Goal: Transaction & Acquisition: Subscribe to service/newsletter

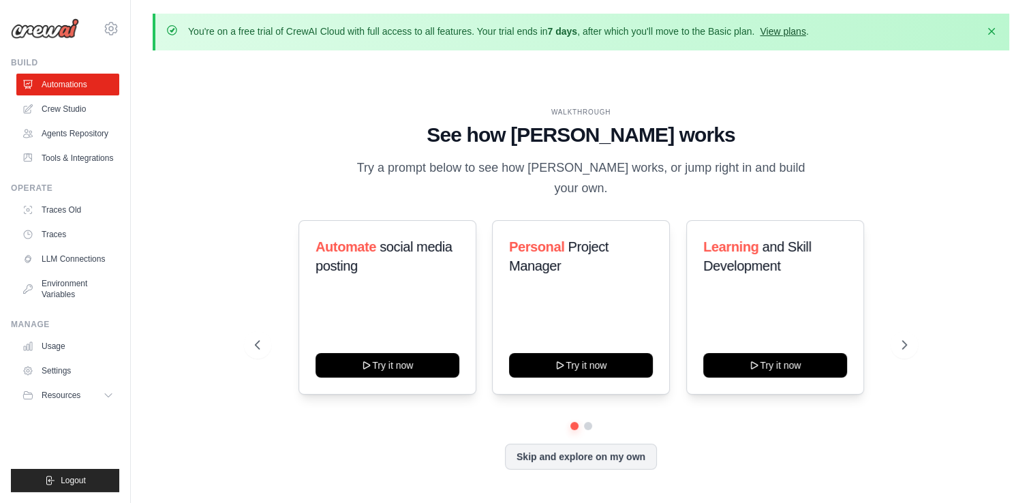
click at [806, 34] on link "View plans" at bounding box center [783, 31] width 46 height 11
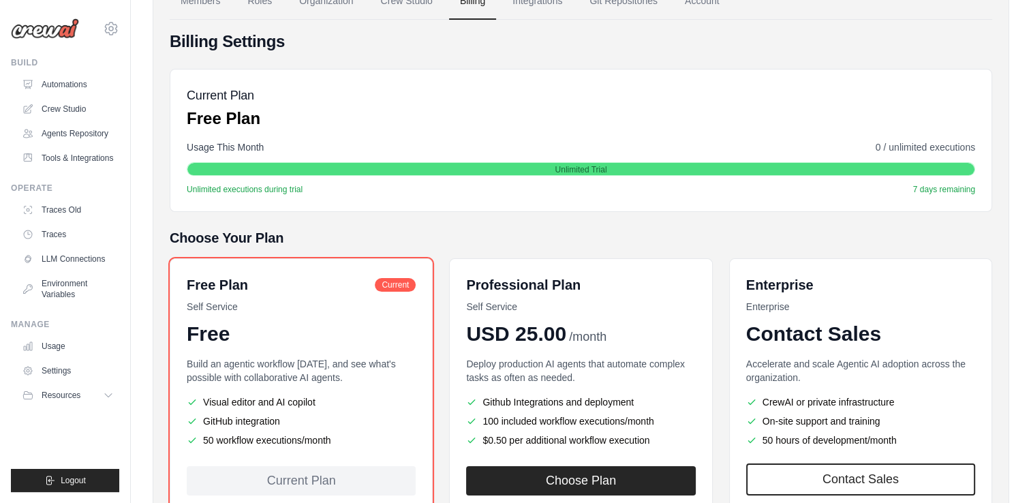
scroll to position [230, 0]
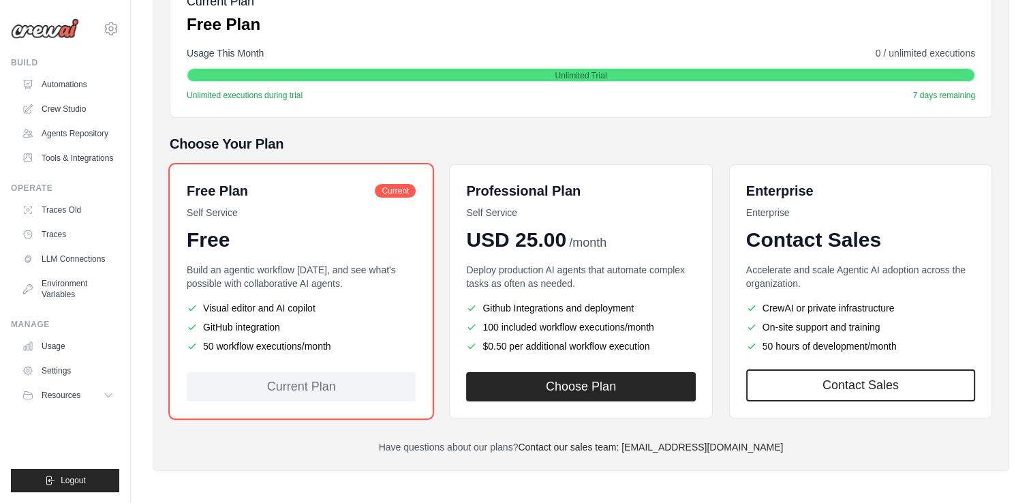
drag, startPoint x: 218, startPoint y: 348, endPoint x: 342, endPoint y: 360, distance: 124.0
click at [342, 360] on div "Free Plan Current Self Service Free Build an agentic workflow [DATE], and see w…" at bounding box center [301, 291] width 263 height 254
drag, startPoint x: 342, startPoint y: 360, endPoint x: 311, endPoint y: 291, distance: 75.4
click at [311, 291] on div "Build an agentic workflow [DATE], and see what's possible with collaborative AI…" at bounding box center [301, 309] width 229 height 93
click at [440, 222] on div "Free Plan Current Self Service Free Build an agentic workflow [DATE], and see w…" at bounding box center [581, 291] width 823 height 254
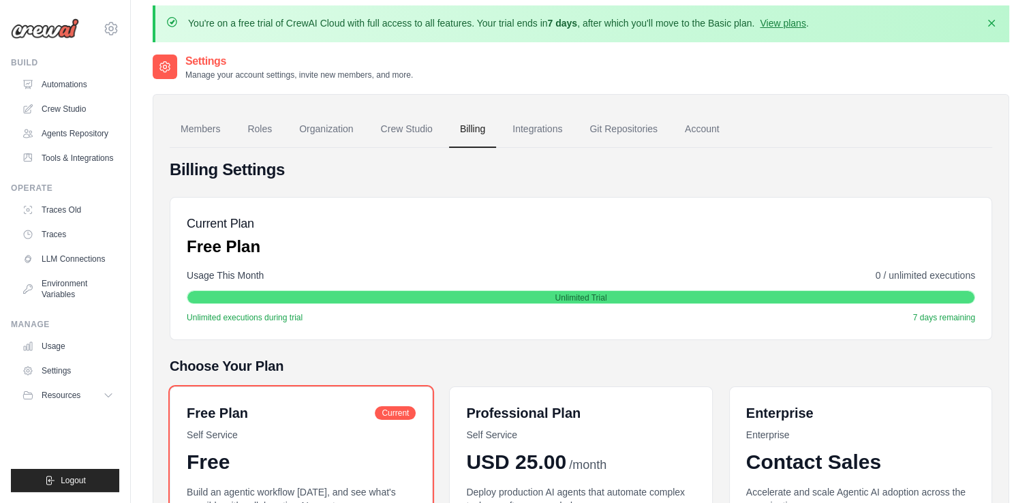
scroll to position [0, 0]
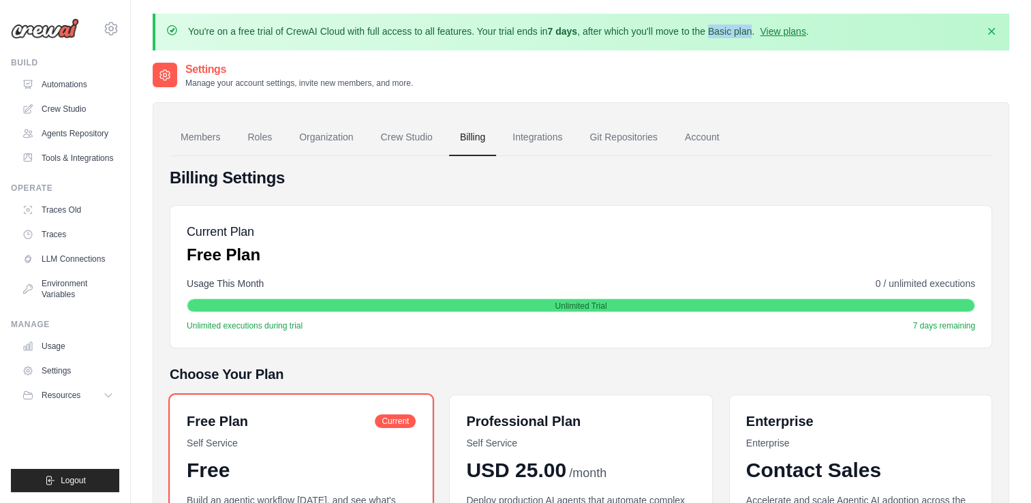
drag, startPoint x: 744, startPoint y: 31, endPoint x: 788, endPoint y: 37, distance: 44.0
click at [788, 37] on p "You're on a free trial of CrewAI Cloud with full access to all features. Your t…" at bounding box center [498, 32] width 621 height 14
click at [566, 80] on div "Settings Manage your account settings, invite new members, and more." at bounding box center [581, 74] width 857 height 27
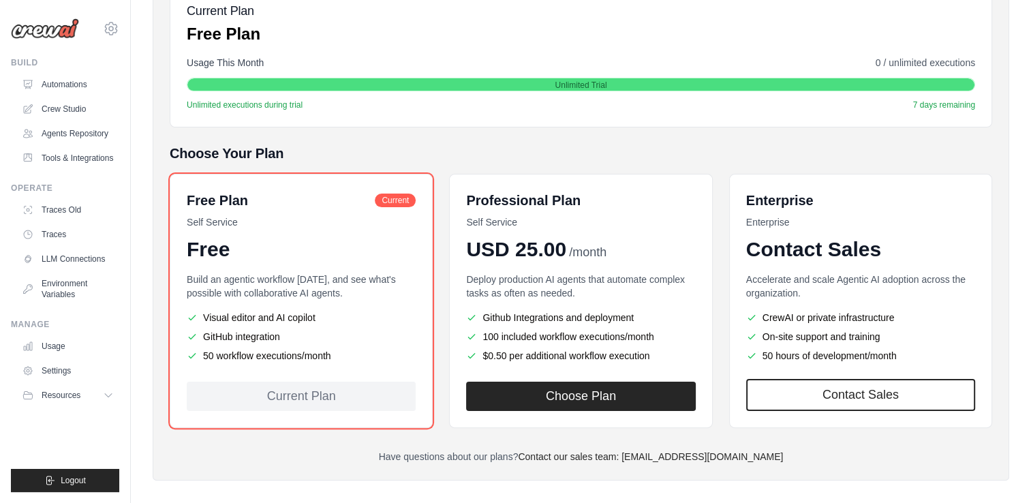
scroll to position [230, 0]
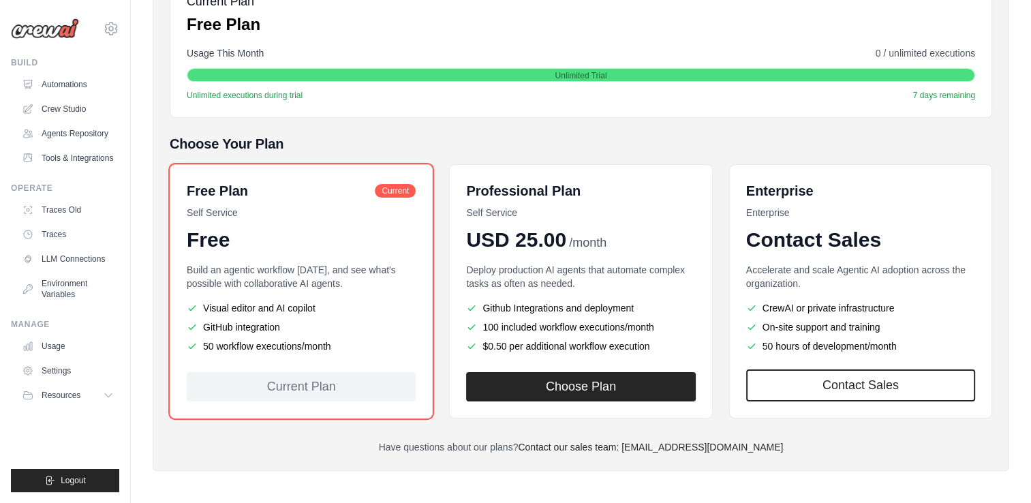
click at [984, 140] on h5 "Choose Your Plan" at bounding box center [581, 143] width 823 height 19
click at [728, 301] on div "Free Plan Current Self Service Free Build an agentic workflow [DATE], and see w…" at bounding box center [581, 291] width 823 height 254
click at [716, 304] on div "Free Plan Current Self Service Free Build an agentic workflow [DATE], and see w…" at bounding box center [581, 291] width 823 height 254
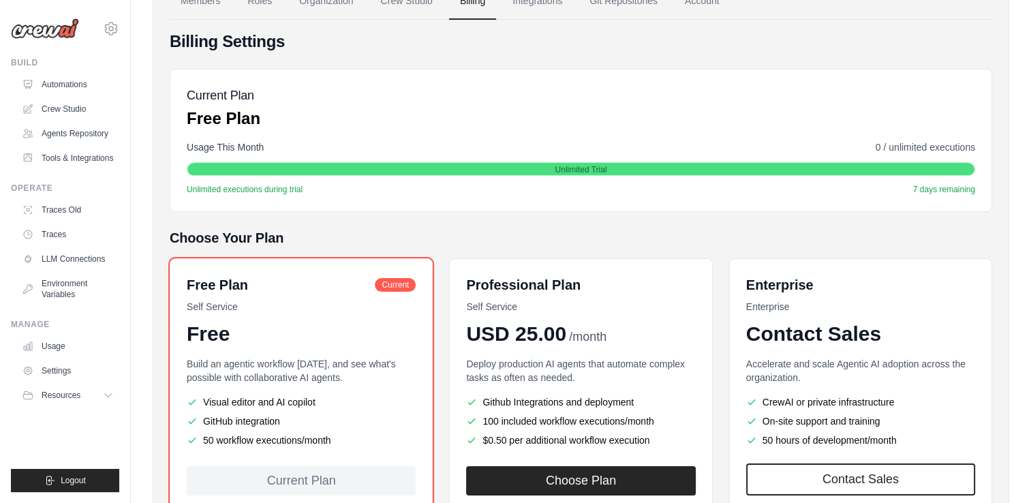
scroll to position [204, 0]
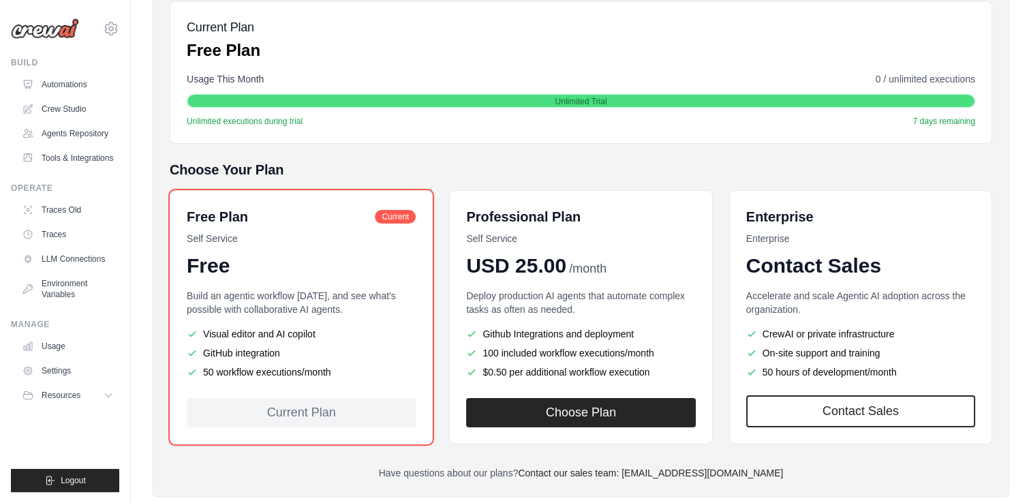
click at [438, 304] on div "Free Plan Current Self Service Free Build an agentic workflow [DATE], and see w…" at bounding box center [581, 317] width 823 height 254
click at [333, 284] on div "Free Plan Current Self Service Free Build an agentic workflow [DATE], and see w…" at bounding box center [301, 317] width 263 height 254
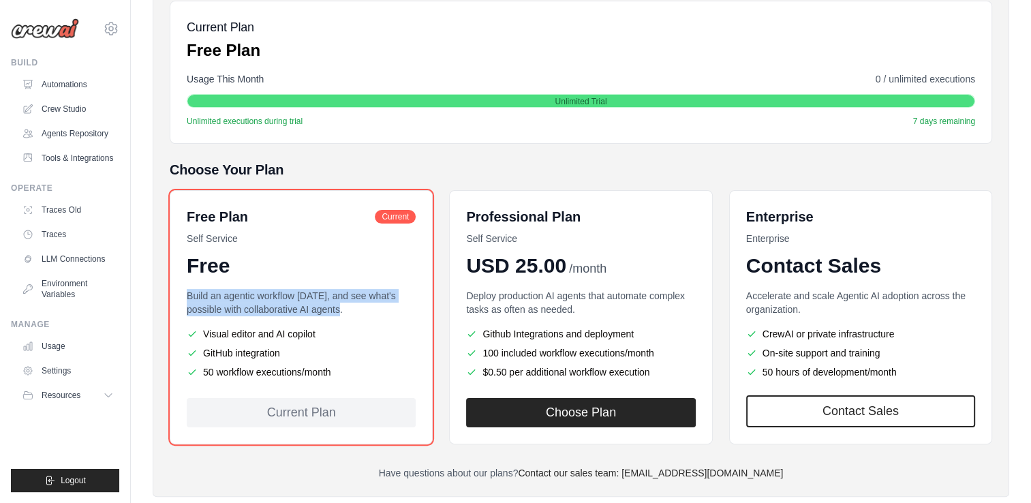
drag, startPoint x: 187, startPoint y: 293, endPoint x: 363, endPoint y: 312, distance: 176.9
click at [363, 312] on p "Build an agentic workflow [DATE], and see what's possible with collaborative AI…" at bounding box center [301, 302] width 229 height 27
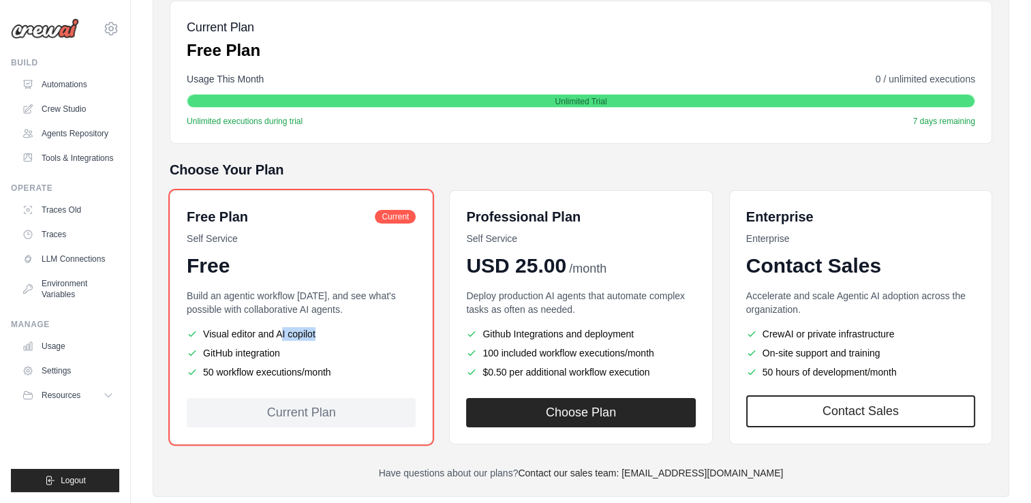
drag, startPoint x: 202, startPoint y: 332, endPoint x: 316, endPoint y: 342, distance: 115.0
click at [316, 342] on ul "Visual editor and AI copilot GitHub integration 50 workflow executions/month" at bounding box center [301, 353] width 229 height 52
drag, startPoint x: 316, startPoint y: 342, endPoint x: 206, endPoint y: 352, distance: 110.9
click at [206, 352] on li "GitHub integration" at bounding box center [301, 353] width 229 height 14
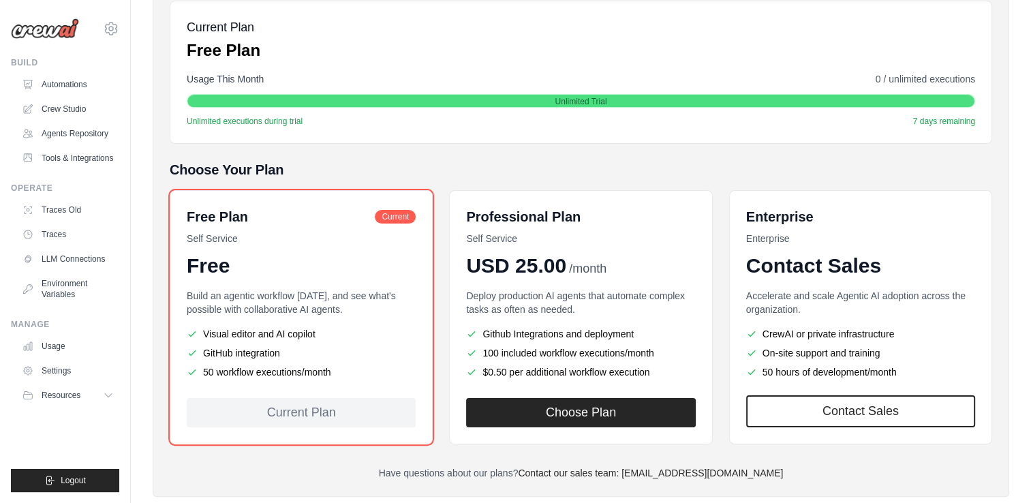
drag, startPoint x: 203, startPoint y: 352, endPoint x: 279, endPoint y: 358, distance: 76.5
click at [279, 358] on ul "Visual editor and AI copilot GitHub integration 50 workflow executions/month" at bounding box center [301, 353] width 229 height 52
drag, startPoint x: 279, startPoint y: 358, endPoint x: 202, endPoint y: 372, distance: 78.2
click at [202, 372] on li "50 workflow executions/month" at bounding box center [301, 372] width 229 height 14
click at [210, 369] on li "50 workflow executions/month" at bounding box center [301, 372] width 229 height 14
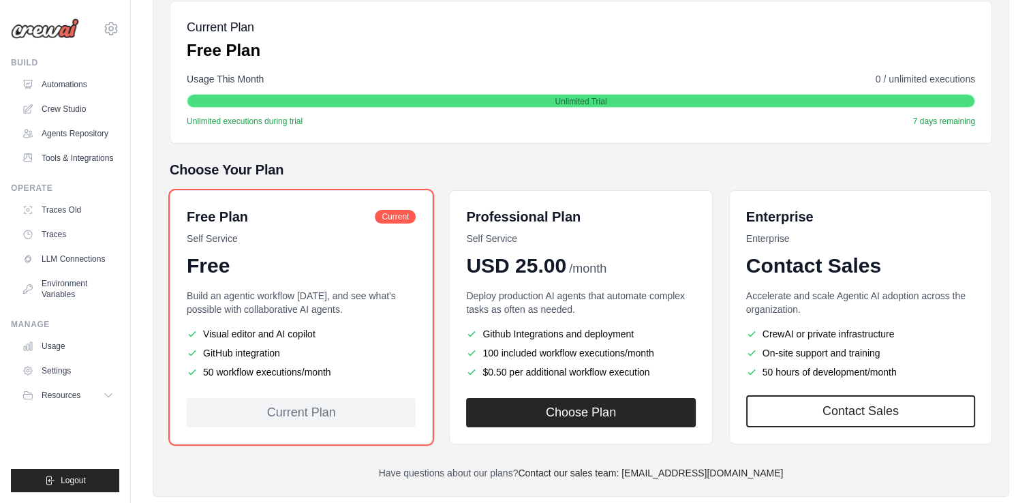
drag, startPoint x: 204, startPoint y: 372, endPoint x: 354, endPoint y: 385, distance: 150.6
click at [354, 385] on div "Free Plan Current Self Service Free Build an agentic workflow [DATE], and see w…" at bounding box center [301, 317] width 263 height 254
drag, startPoint x: 354, startPoint y: 385, endPoint x: 330, endPoint y: 388, distance: 24.7
click at [330, 388] on div "Free Plan Current Self Service Free Build an agentic workflow [DATE], and see w…" at bounding box center [301, 317] width 263 height 254
click at [294, 370] on li "50 workflow executions/month" at bounding box center [301, 372] width 229 height 14
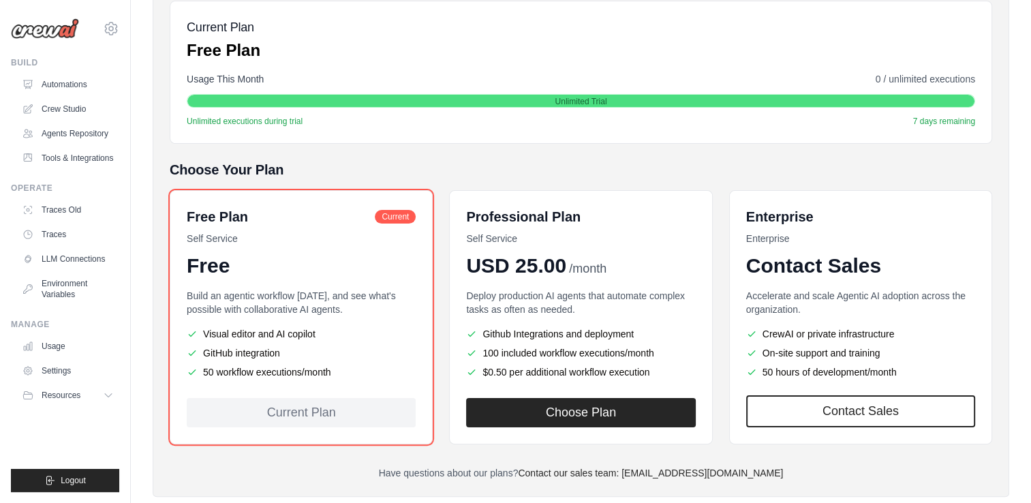
scroll to position [230, 0]
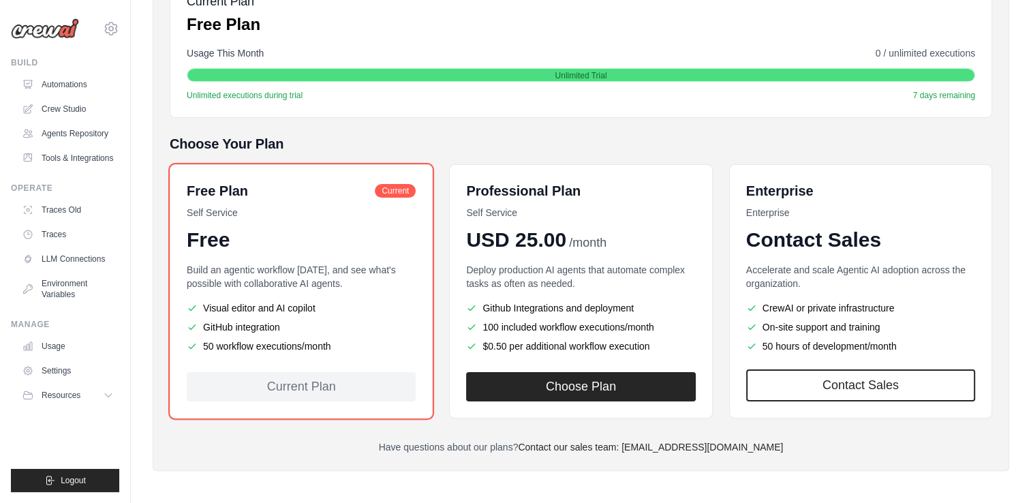
click at [286, 352] on div "Build an agentic workflow [DATE], and see what's possible with collaborative AI…" at bounding box center [301, 309] width 229 height 93
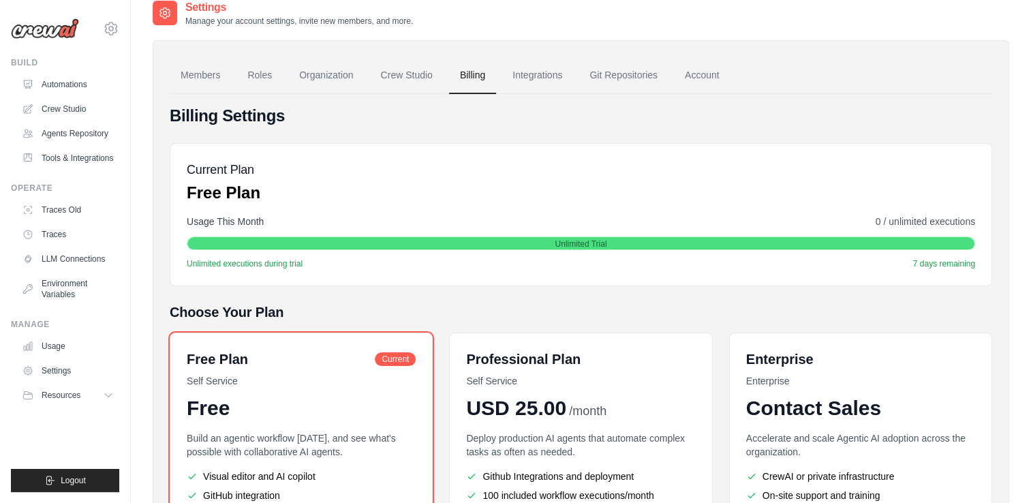
scroll to position [26, 0]
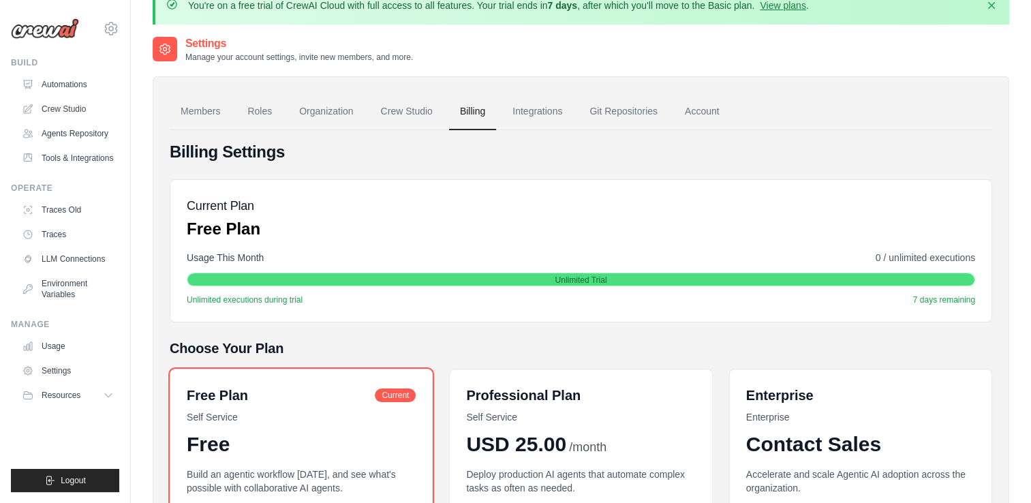
drag, startPoint x: 785, startPoint y: 342, endPoint x: 773, endPoint y: 344, distance: 12.4
click at [785, 343] on h5 "Choose Your Plan" at bounding box center [581, 348] width 823 height 19
click at [42, 32] on img at bounding box center [45, 28] width 68 height 20
